Goal: Navigation & Orientation: Find specific page/section

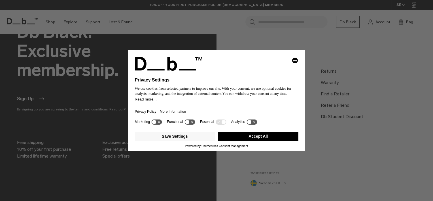
click at [274, 139] on button "Accept All" at bounding box center [258, 135] width 80 height 9
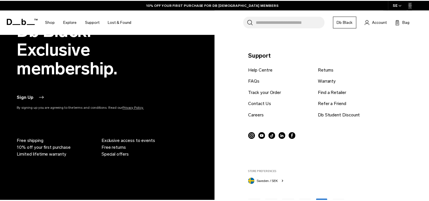
scroll to position [1001, 0]
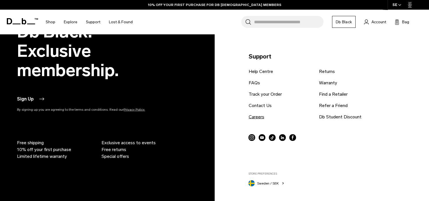
click at [255, 115] on link "Careers" at bounding box center [256, 116] width 16 height 7
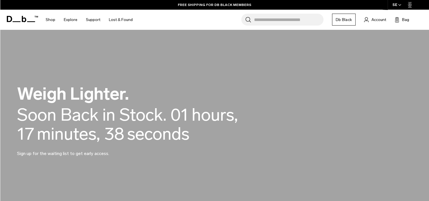
click at [24, 18] on icon at bounding box center [24, 19] width 5 height 6
click at [29, 18] on icon at bounding box center [22, 19] width 31 height 6
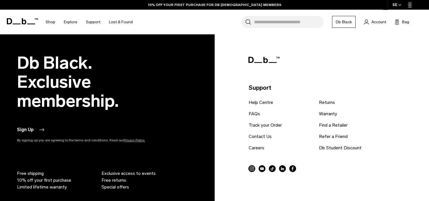
scroll to position [536, 0]
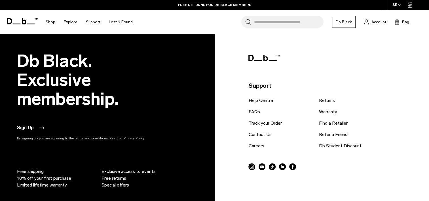
click at [24, 20] on icon at bounding box center [24, 21] width 5 height 6
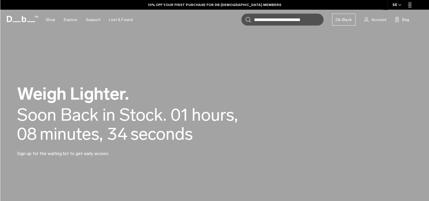
click at [67, 116] on div "Soon Back in Stock." at bounding box center [91, 114] width 149 height 19
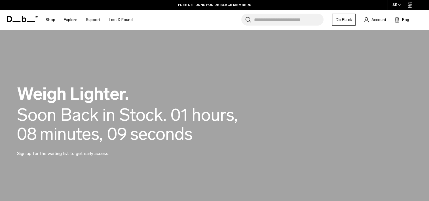
click at [22, 18] on icon at bounding box center [22, 19] width 31 height 6
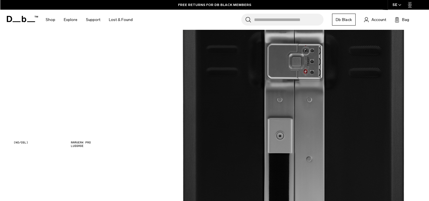
scroll to position [444, 0]
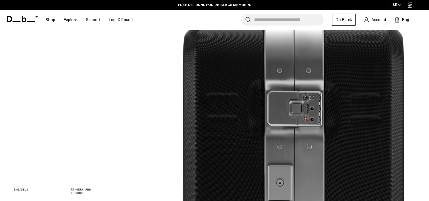
click at [19, 18] on icon at bounding box center [22, 19] width 31 height 6
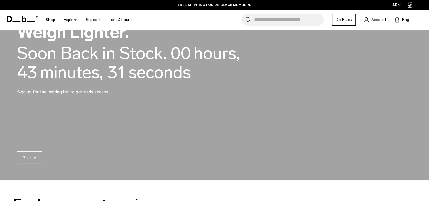
scroll to position [53, 0]
